Goal: Check status: Check status

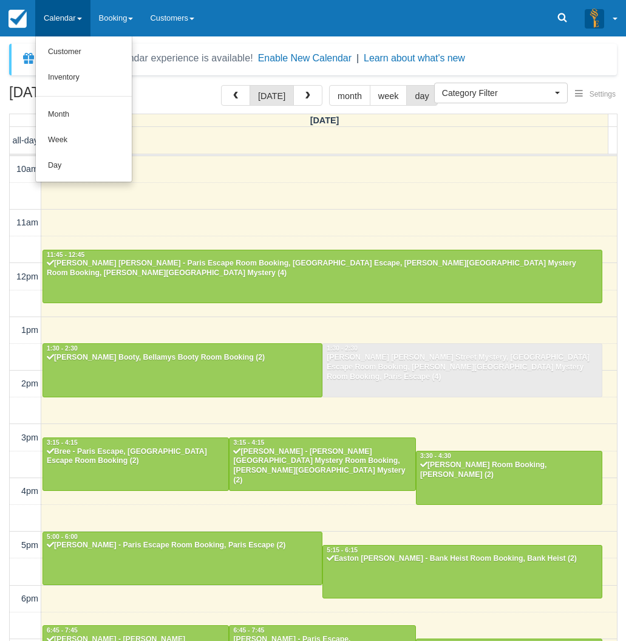
select select
click at [58, 158] on link "Day" at bounding box center [84, 166] width 96 height 26
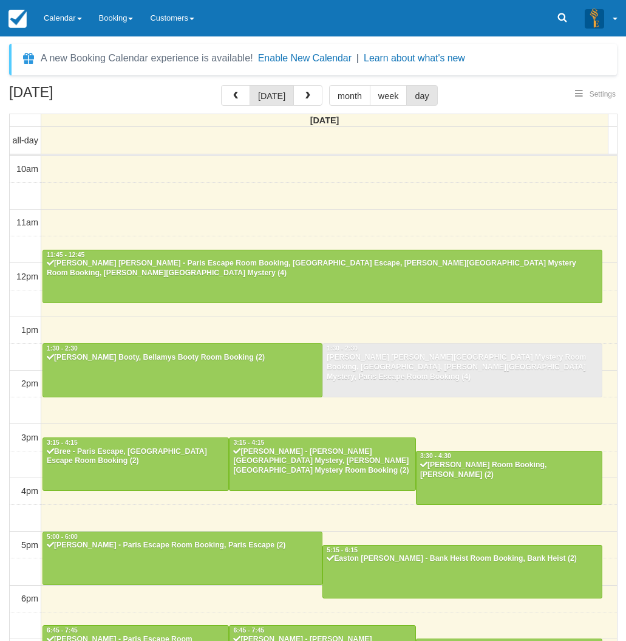
select select
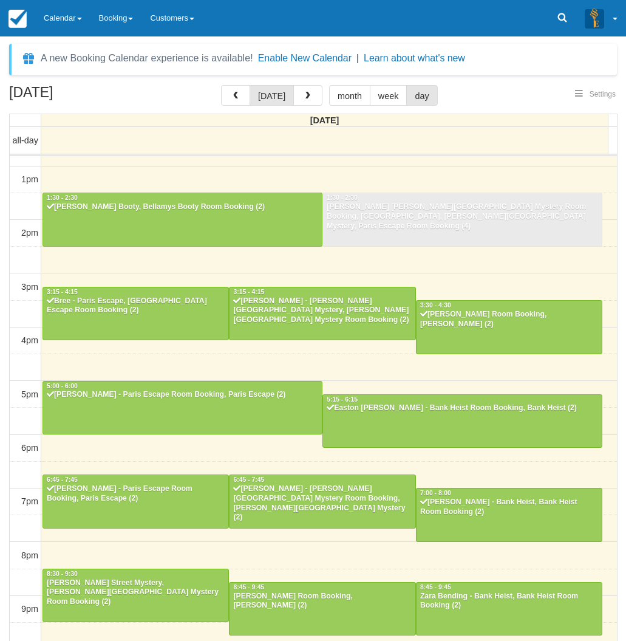
select select
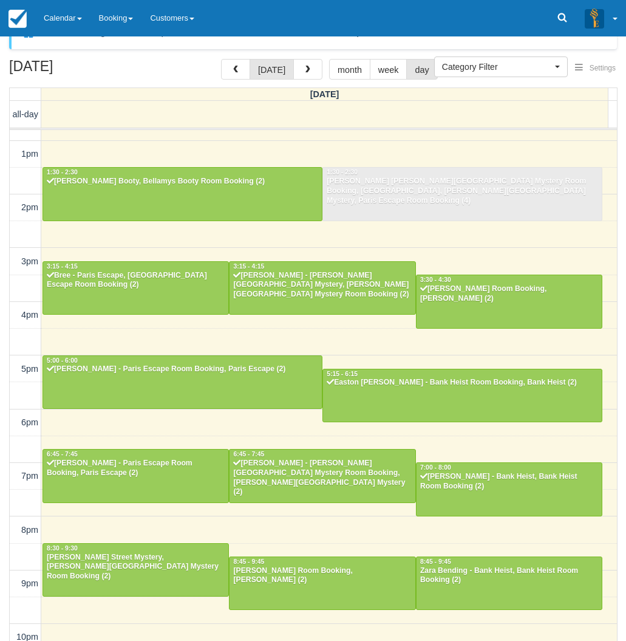
scroll to position [39, 0]
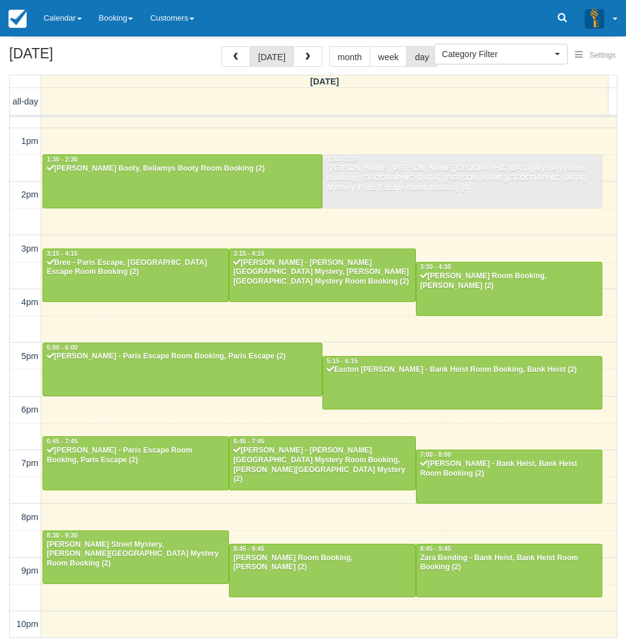
click at [12, 67] on h2 "[DATE]" at bounding box center [86, 57] width 154 height 22
click at [58, 21] on link "Calendar" at bounding box center [62, 18] width 55 height 36
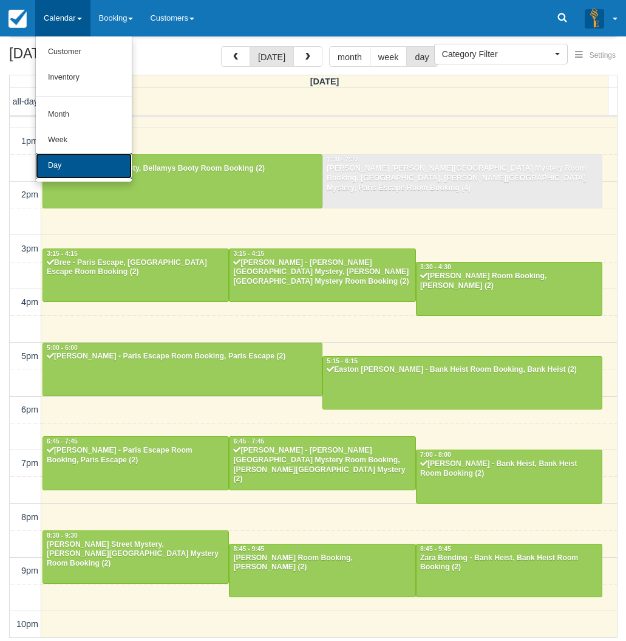
click at [66, 156] on link "Day" at bounding box center [84, 166] width 96 height 26
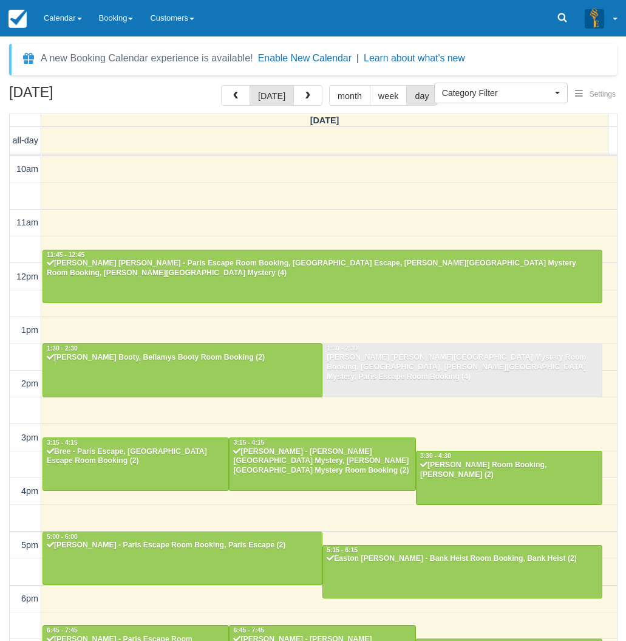
select select
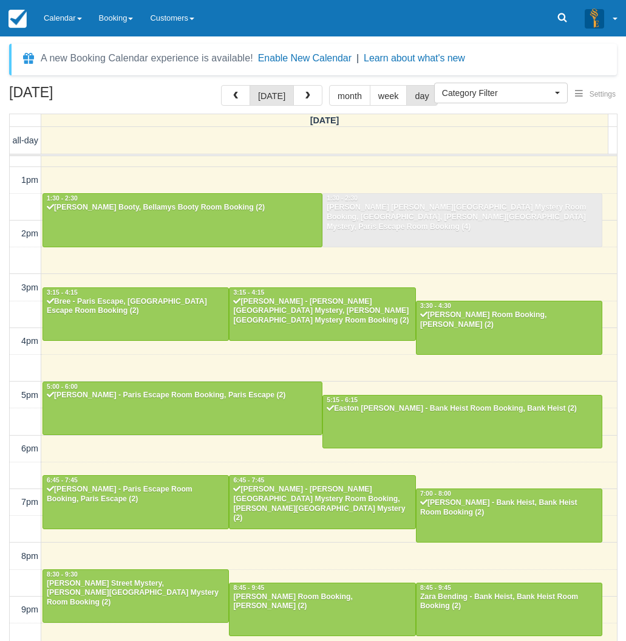
scroll to position [39, 0]
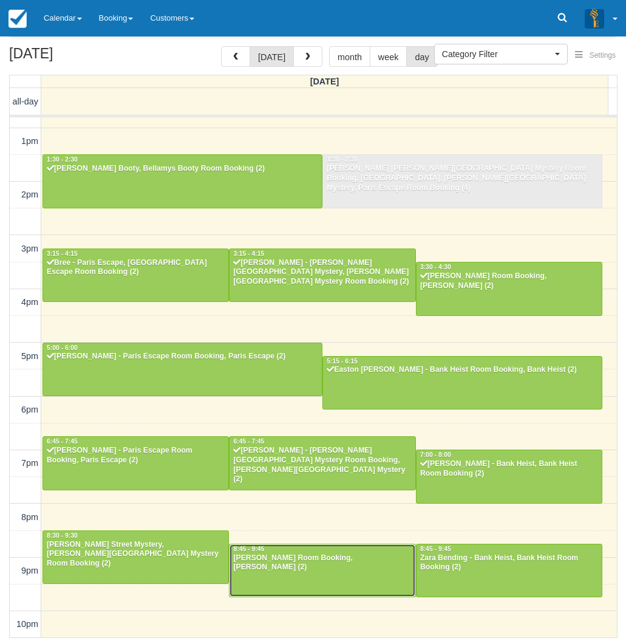
click at [329, 576] on div at bounding box center [322, 570] width 185 height 52
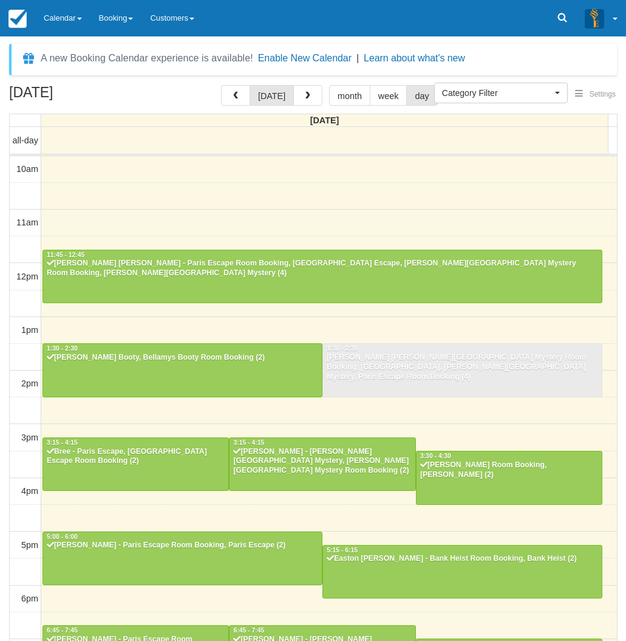
select select
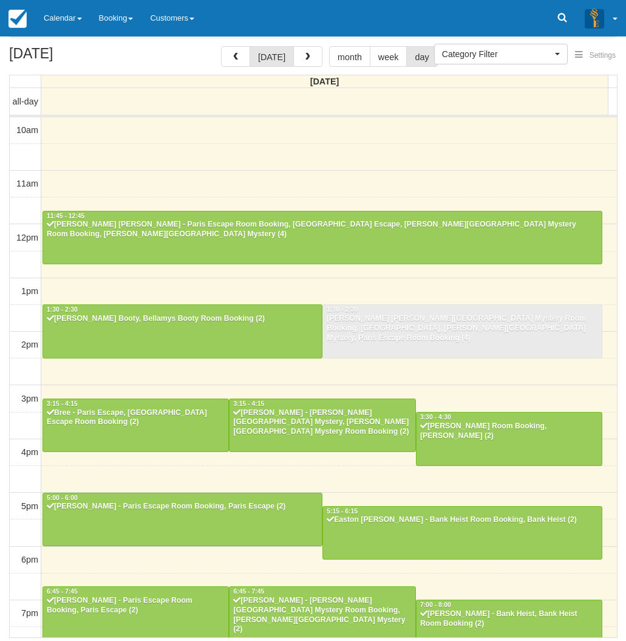
scroll to position [151, 0]
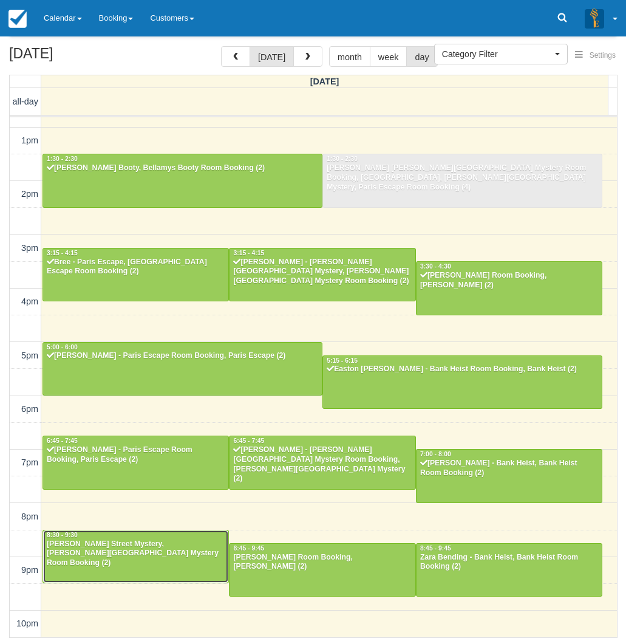
click at [100, 551] on div "Hannah - Baker Street Mystery, Baker Street Mystery Room Booking (2)" at bounding box center [135, 553] width 179 height 29
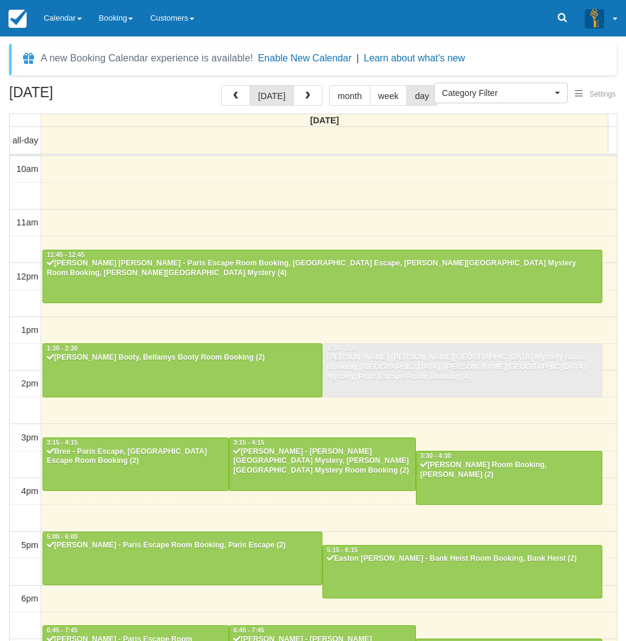
select select
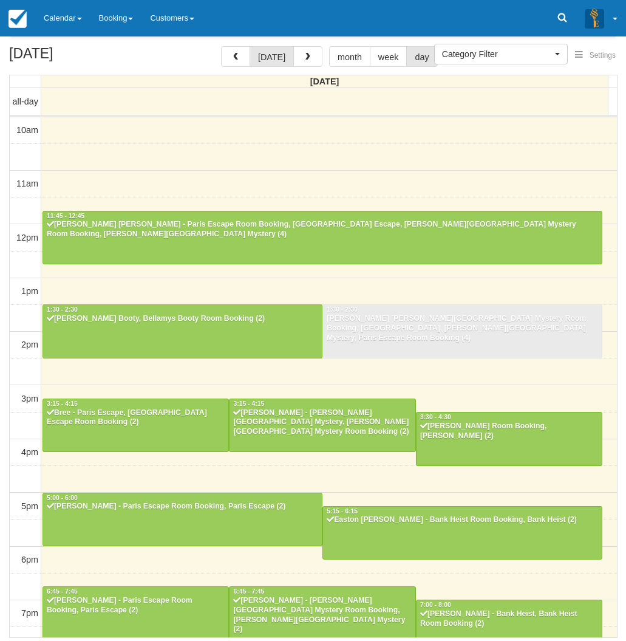
scroll to position [151, 0]
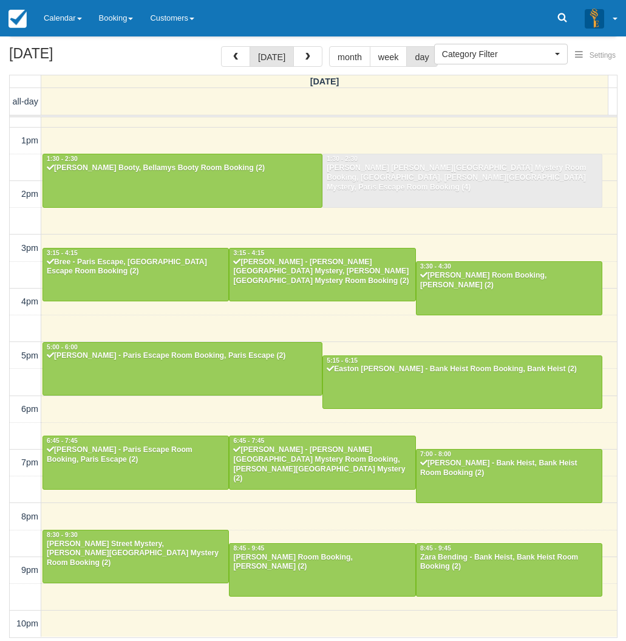
click at [3, 432] on div "August 16, 2025 today month week day Saturday all-day 10am 11am 12pm 1pm 2pm 3p…" at bounding box center [313, 341] width 626 height 591
click at [486, 573] on div at bounding box center [509, 569] width 185 height 52
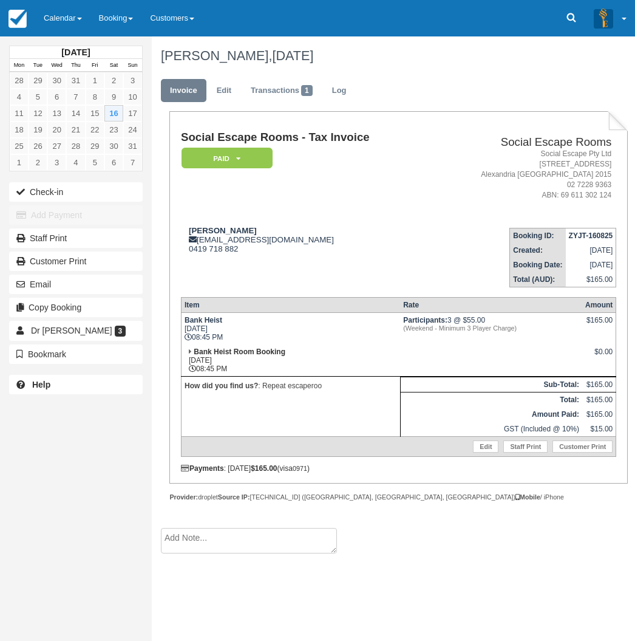
click at [19, 443] on div "August 2025 Mon Tue Wed Thu Fri Sat Sun 28 29 30 31 1 2 3 4 5 6 7 8 9 10 11 12 …" at bounding box center [76, 320] width 152 height 641
click at [13, 441] on div "August 2025 Mon Tue Wed Thu Fri Sat Sun 28 29 30 31 1 2 3 4 5 6 7 8 9 10 11 12 …" at bounding box center [76, 320] width 152 height 641
click at [49, 19] on link "Calendar" at bounding box center [62, 18] width 55 height 36
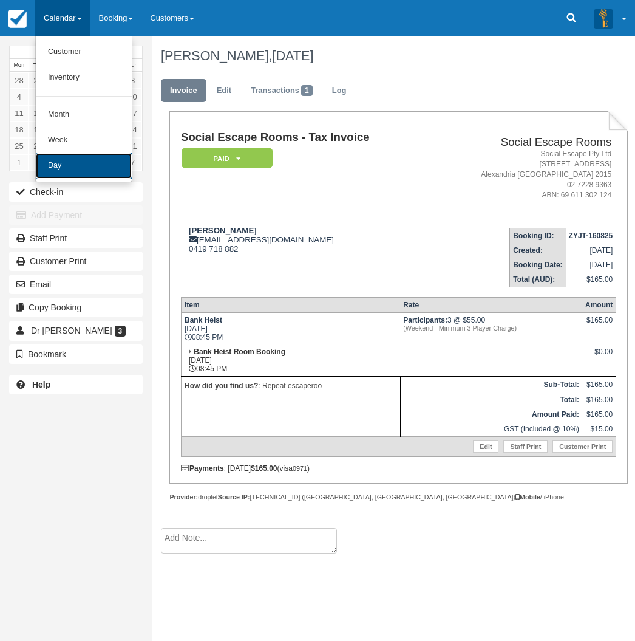
click at [56, 166] on link "Day" at bounding box center [84, 166] width 96 height 26
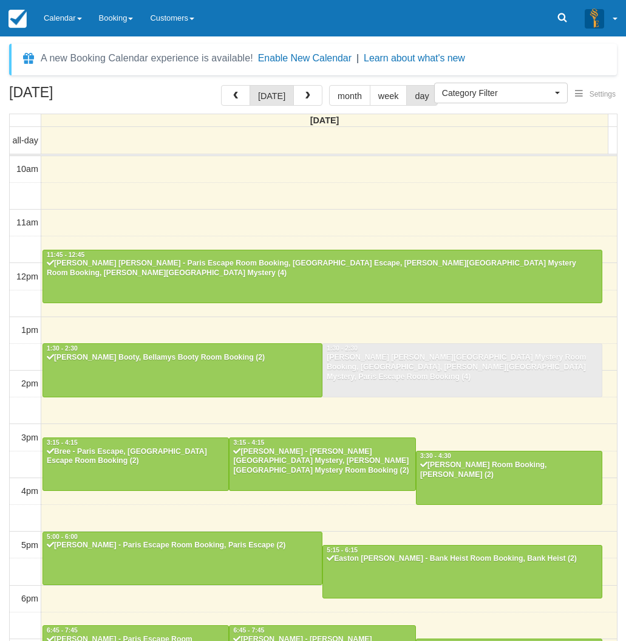
select select
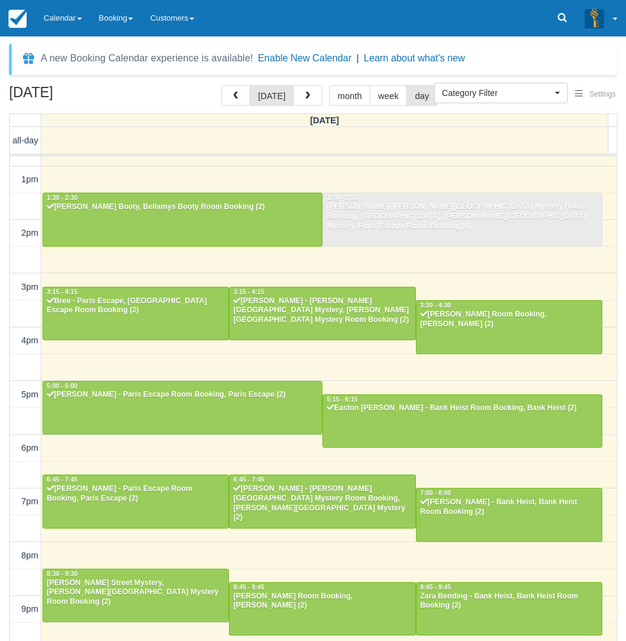
scroll to position [150, 0]
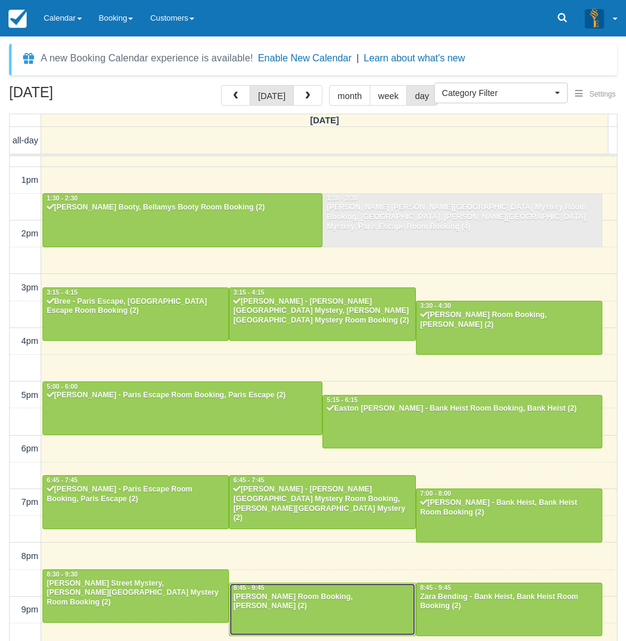
click at [313, 605] on div "[PERSON_NAME] Room Booking, [PERSON_NAME] (2)" at bounding box center [322, 601] width 179 height 19
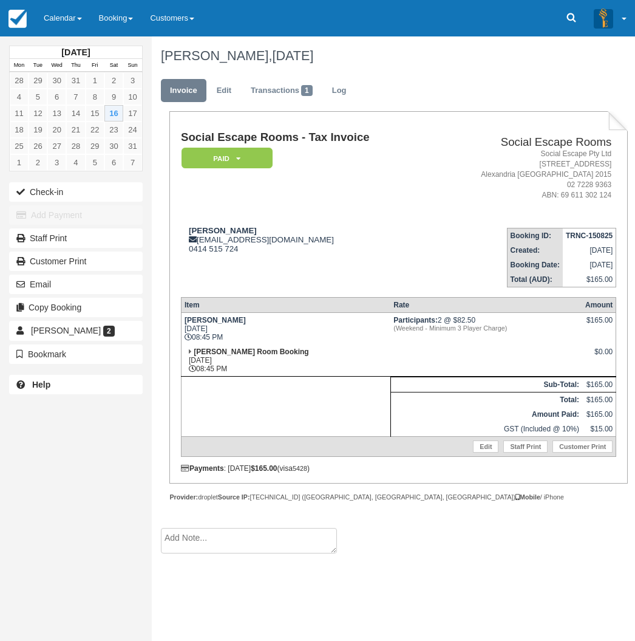
click at [24, 439] on div "[DATE] Mon Tue Wed Thu Fri Sat Sun 28 29 30 31 1 2 3 4 5 6 7 8 9 10 11 12 13 14…" at bounding box center [76, 320] width 152 height 641
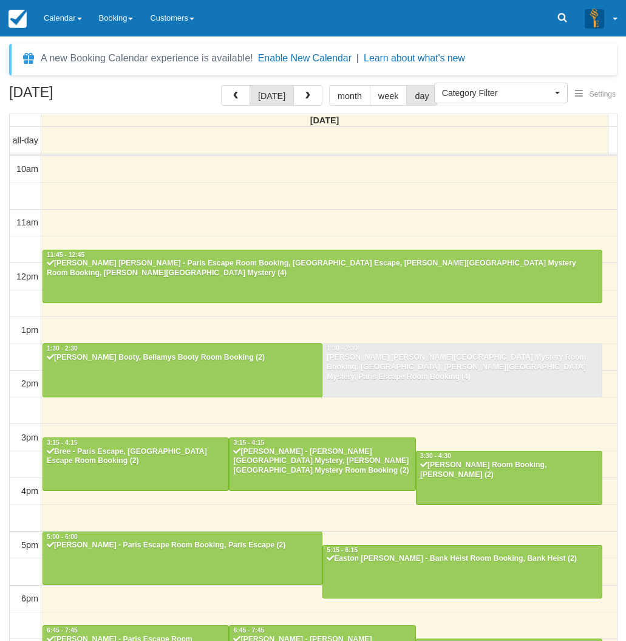
select select
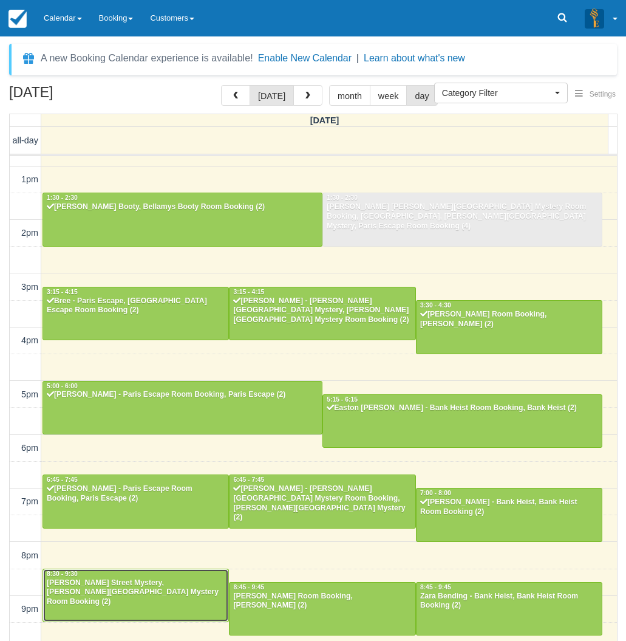
click at [152, 599] on div at bounding box center [135, 595] width 185 height 52
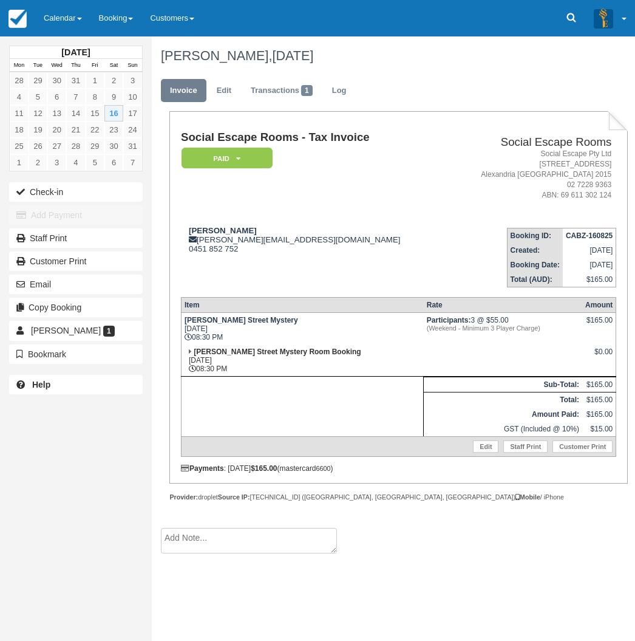
drag, startPoint x: 32, startPoint y: 462, endPoint x: 45, endPoint y: 454, distance: 15.3
click at [32, 462] on div "August 2025 Mon Tue Wed Thu Fri Sat Sun 28 29 30 31 1 2 3 4 5 6 7 8 9 10 11 12 …" at bounding box center [76, 320] width 152 height 641
click at [66, 13] on link "Calendar" at bounding box center [62, 18] width 55 height 36
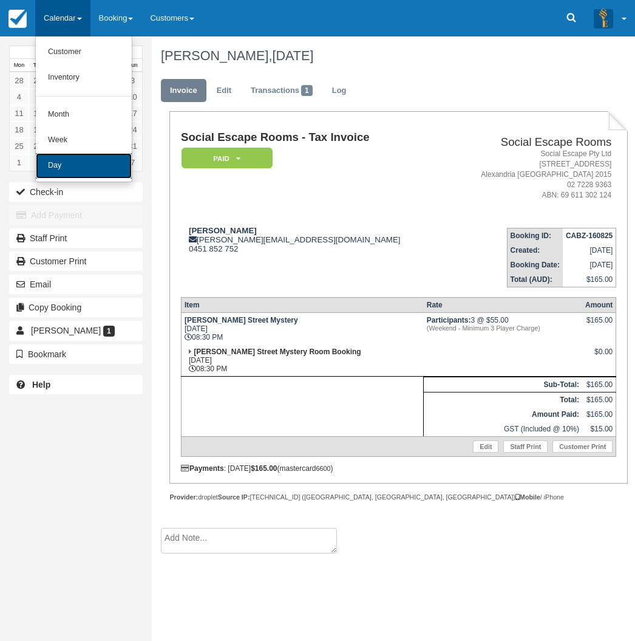
click at [52, 162] on link "Day" at bounding box center [84, 166] width 96 height 26
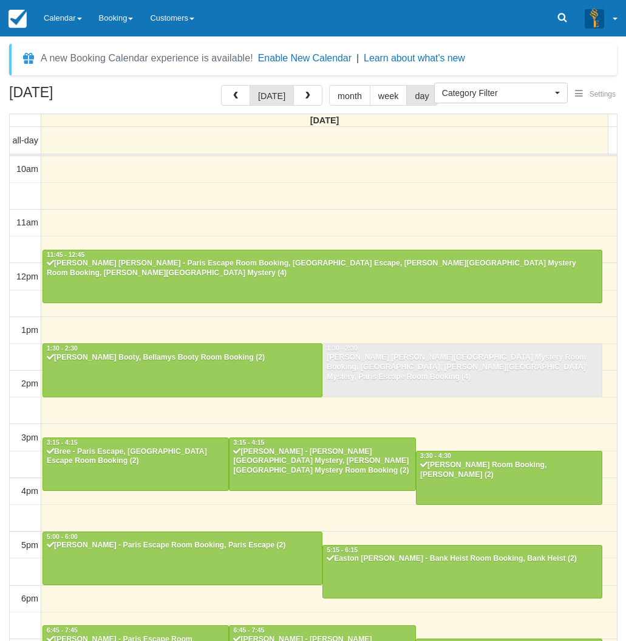
select select
